Goal: Information Seeking & Learning: Learn about a topic

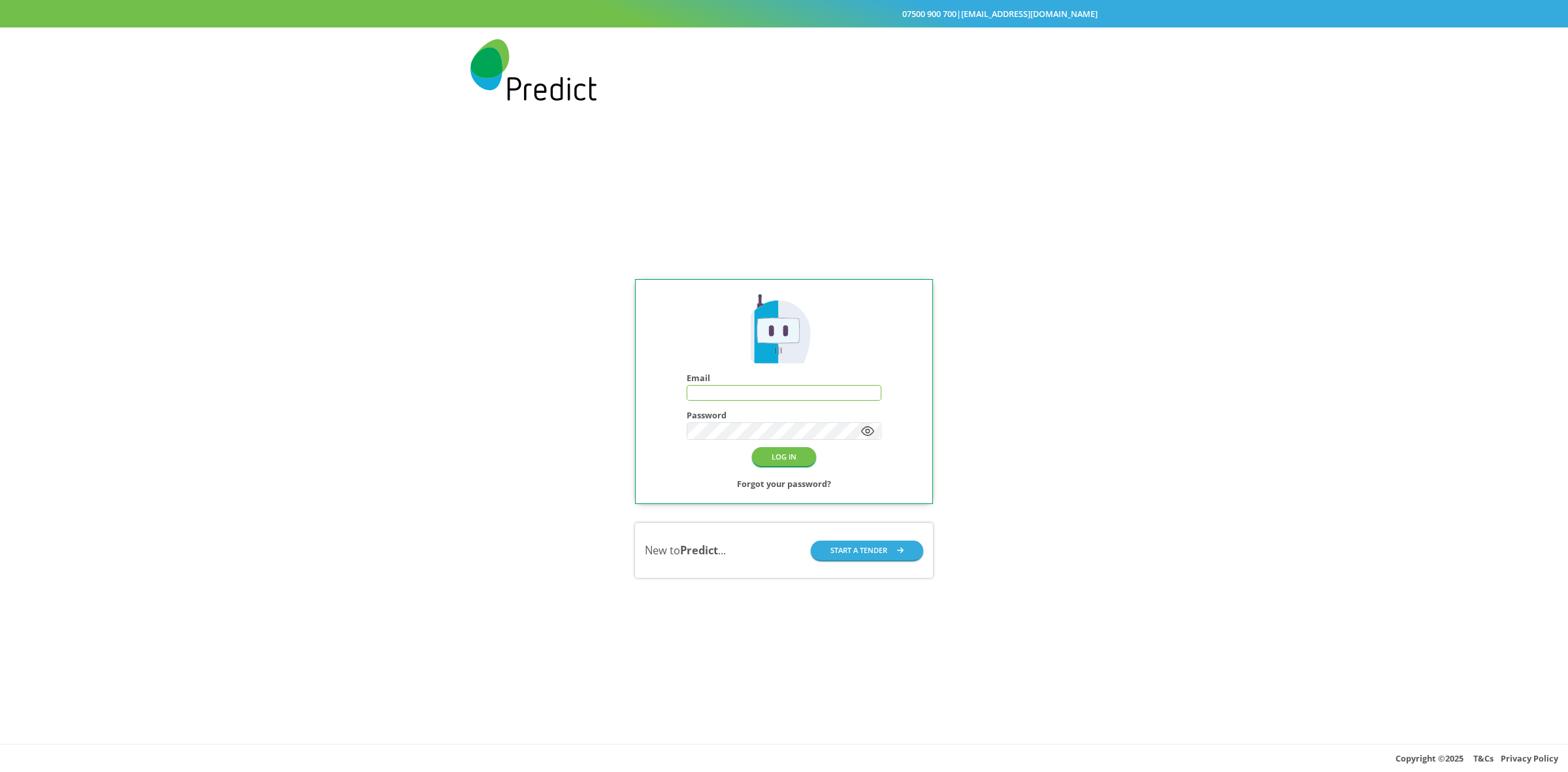
click at [761, 385] on input "text" at bounding box center [784, 392] width 193 height 15
click at [745, 390] on input "text" at bounding box center [784, 392] width 193 height 15
type input "**********"
click at [752, 447] on button "LOG IN" at bounding box center [784, 456] width 64 height 19
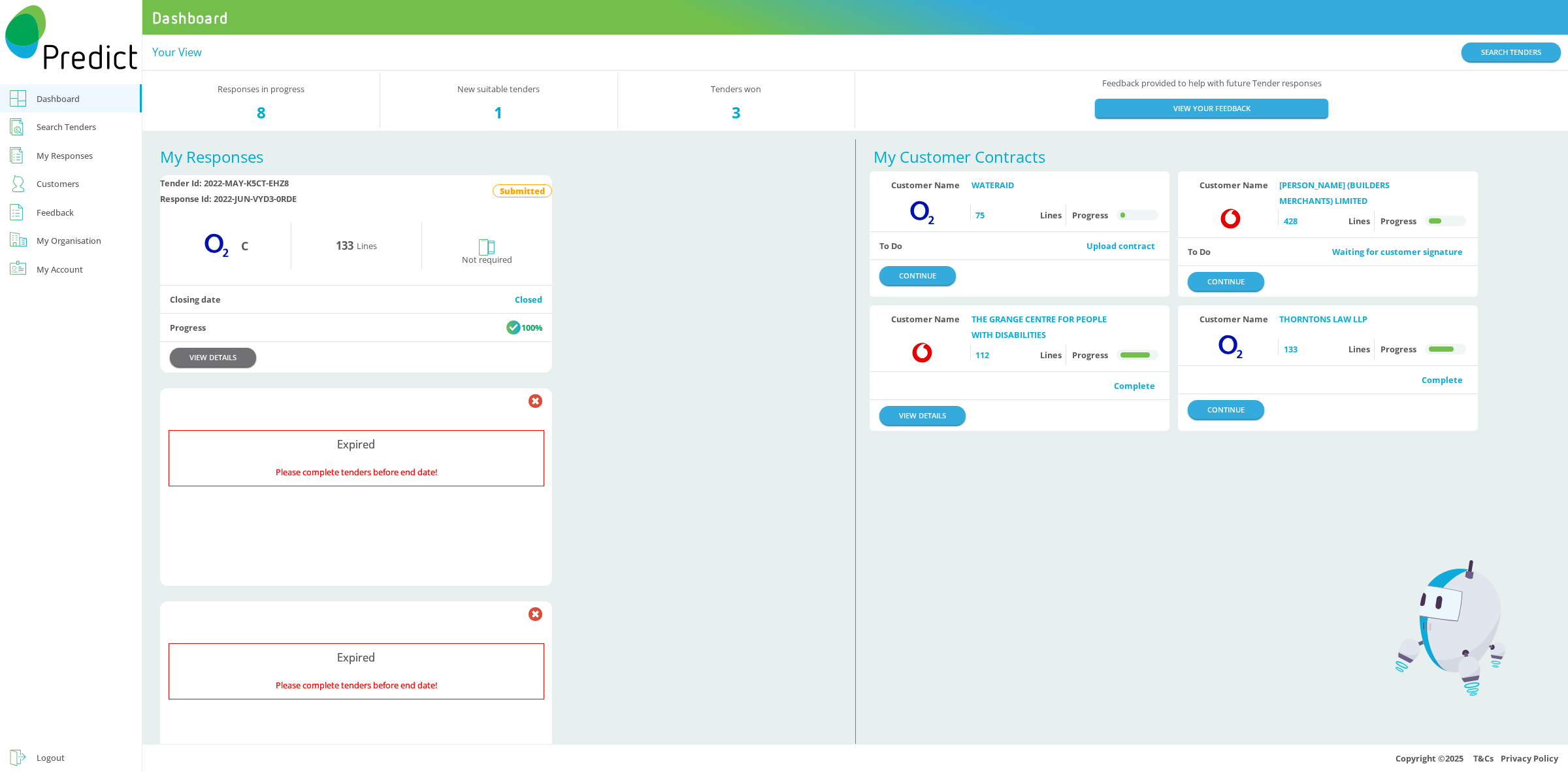
click at [66, 123] on div "Search Tenders" at bounding box center [65, 126] width 59 height 15
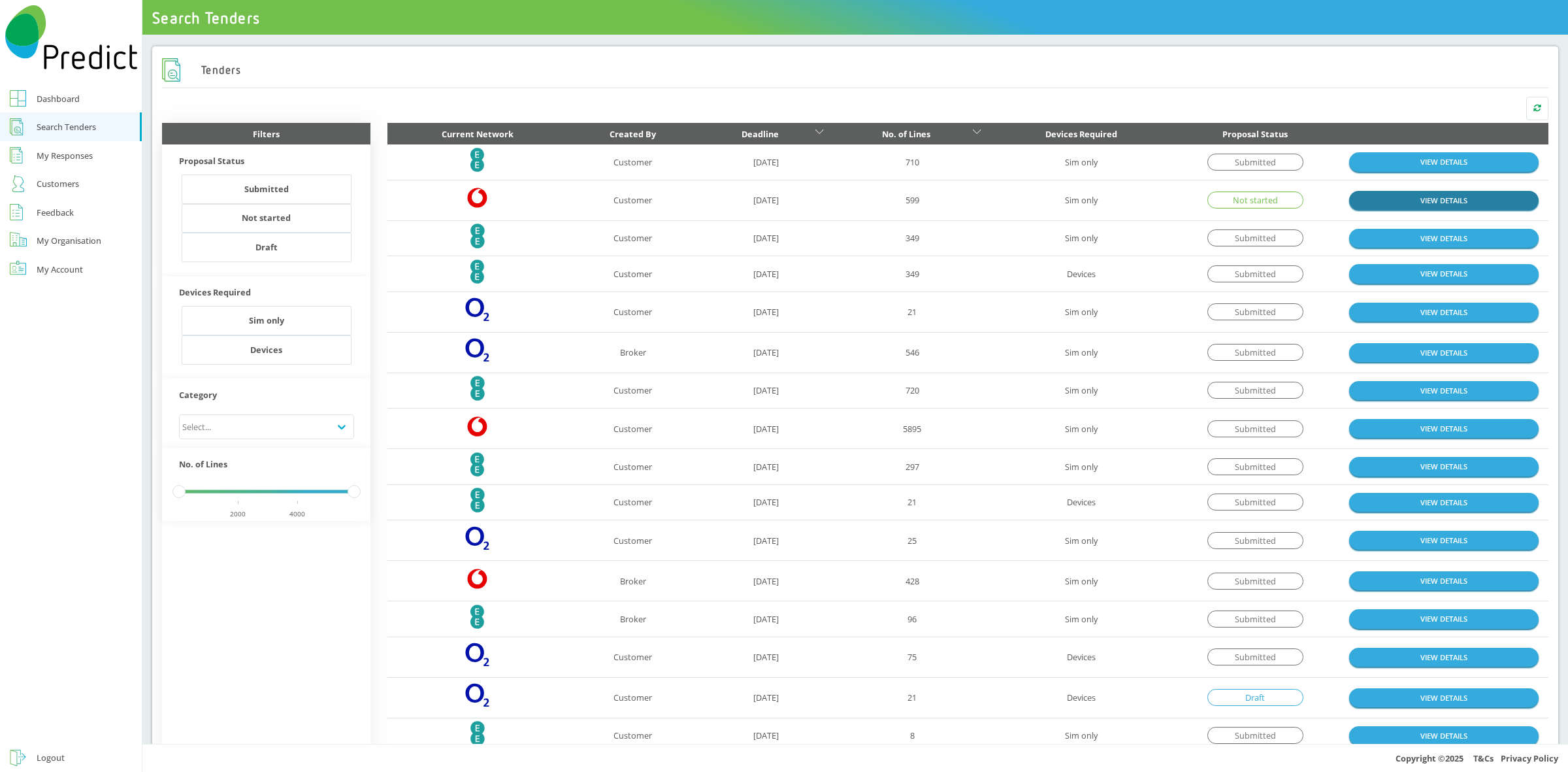
click at [1422, 195] on link "VIEW DETAILS" at bounding box center [1444, 200] width 190 height 19
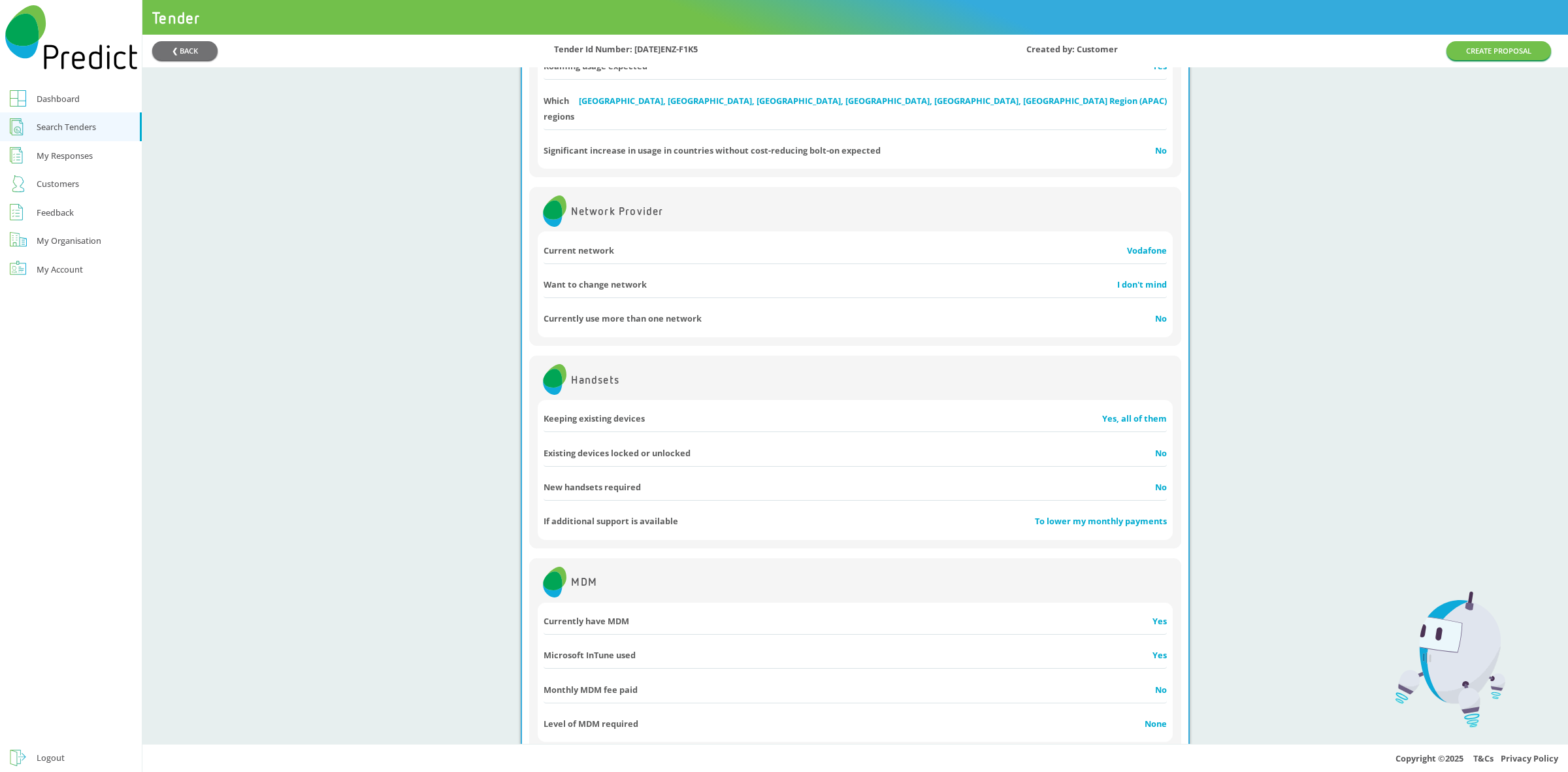
scroll to position [301, 0]
